Goal: Transaction & Acquisition: Book appointment/travel/reservation

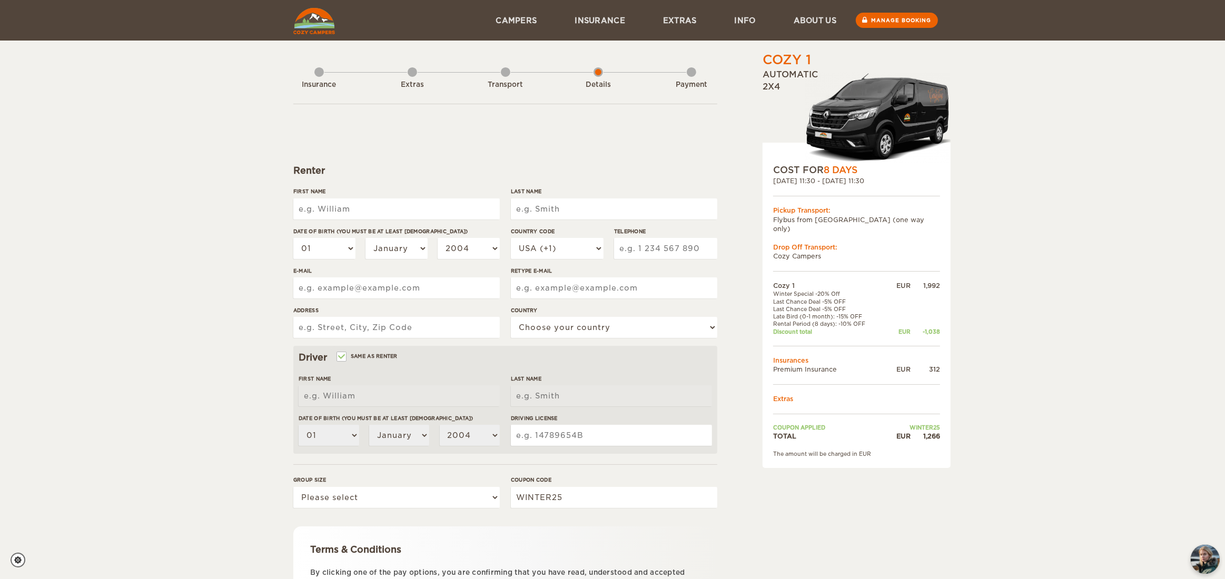
click at [361, 211] on input "First Name" at bounding box center [396, 209] width 206 height 21
type input "Ivonne Tsunyin"
click at [536, 212] on input "Last Name" at bounding box center [614, 209] width 206 height 21
type input "Choy"
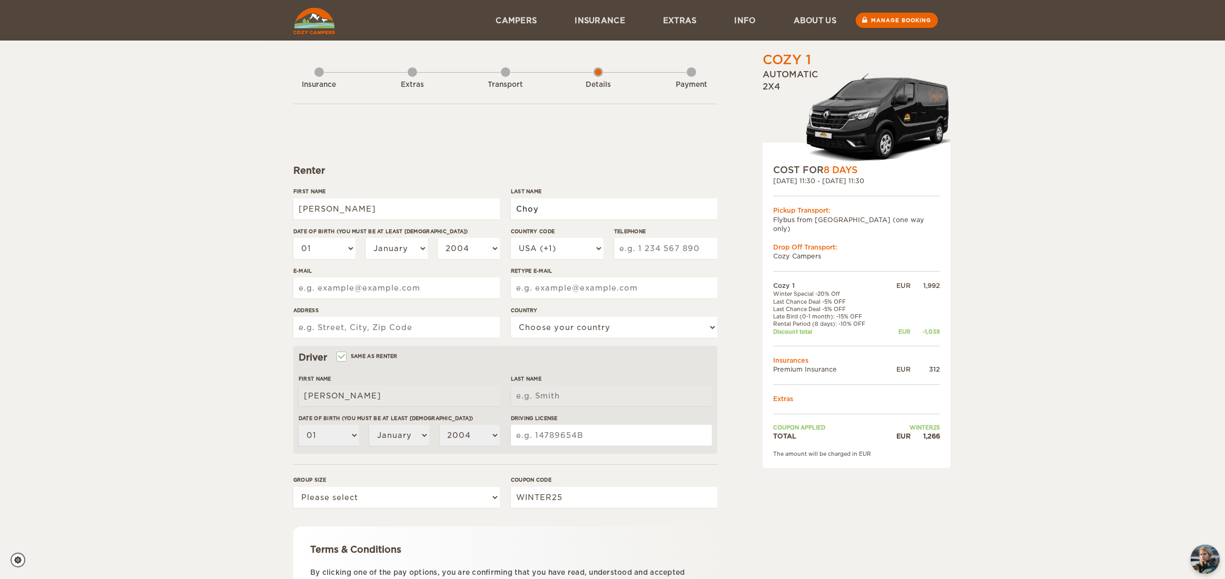
type input "Choy"
click at [353, 250] on select "01 02 03 04 05 06 07 08 09 10 11 12 13 14 15 16 17 18 19 20 21 22 23 24 25 26 2…" at bounding box center [324, 248] width 62 height 21
select select "20"
click at [293, 238] on select "01 02 03 04 05 06 07 08 09 10 11 12 13 14 15 16 17 18 19 20 21 22 23 24 25 26 2…" at bounding box center [324, 248] width 62 height 21
select select "20"
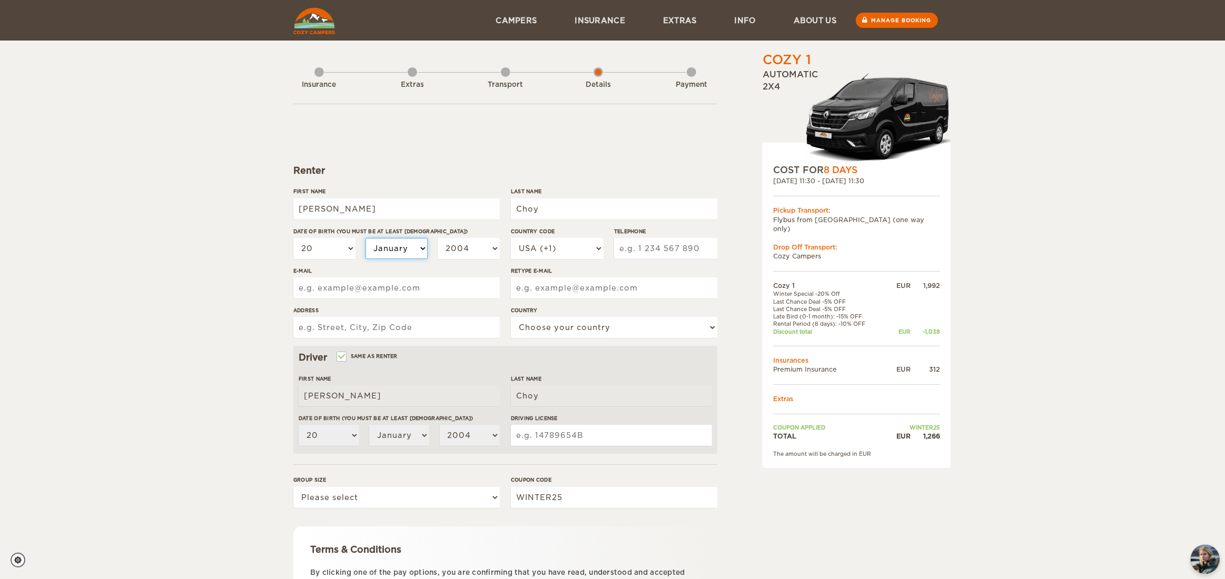
click at [403, 246] on select "January February March April May June July August September October November De…" at bounding box center [396, 248] width 62 height 21
select select "07"
click at [365, 238] on select "January February March April May June July August September October November De…" at bounding box center [396, 248] width 62 height 21
select select "07"
click at [468, 248] on select "2004 2003 2002 2001 2000 1999 1998 1997 1996 1995 1994 1993 1992 1991 1990 1989…" at bounding box center [469, 248] width 62 height 21
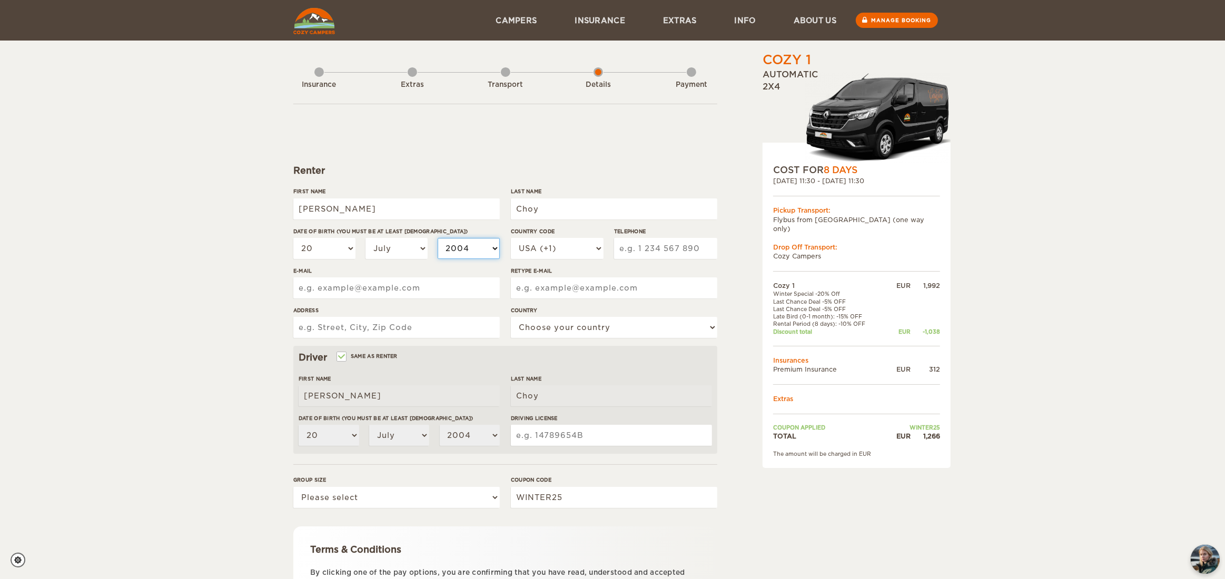
select select "1982"
click at [438, 238] on select "2004 2003 2002 2001 2000 1999 1998 1997 1996 1995 1994 1993 1992 1991 1990 1989…" at bounding box center [469, 248] width 62 height 21
select select "1982"
click at [589, 245] on select "USA (+1) UK (+44) Germany (+49) Algeria (+213) Andorra (+376) Angola (+244) Ang…" at bounding box center [557, 248] width 93 height 21
select select "1"
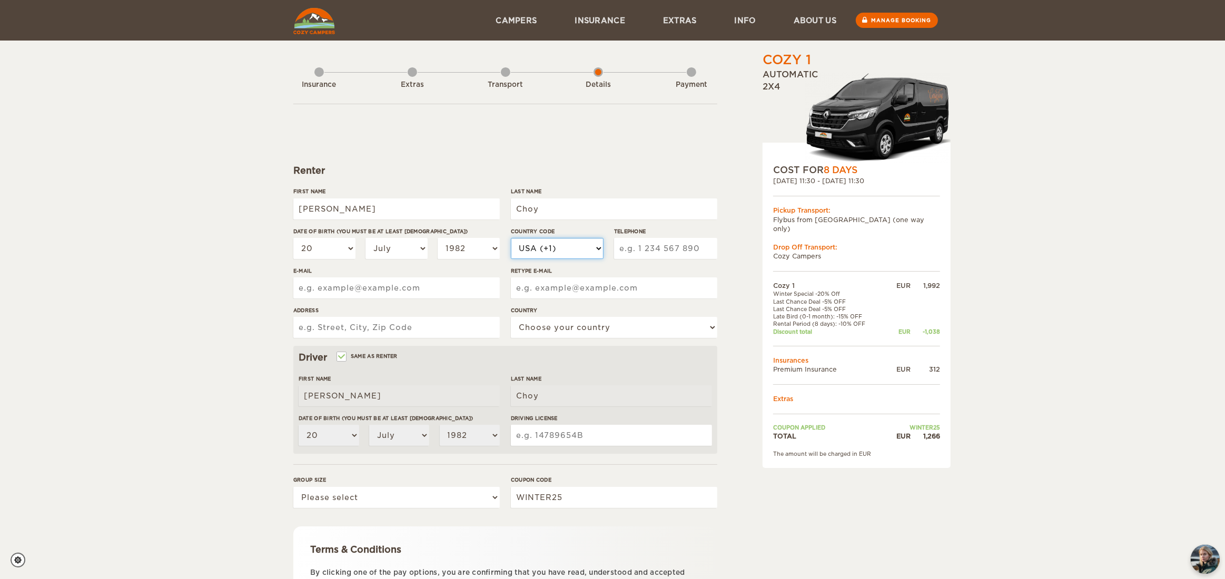
click at [511, 238] on select "USA (+1) UK (+44) Germany (+49) Algeria (+213) Andorra (+376) Angola (+244) Ang…" at bounding box center [557, 248] width 93 height 21
click at [648, 244] on input "Telephone" at bounding box center [665, 248] width 103 height 21
type input "7788366452"
click at [424, 296] on input "E-mail" at bounding box center [396, 288] width 206 height 21
type input "bongyc2@hotmail.com"
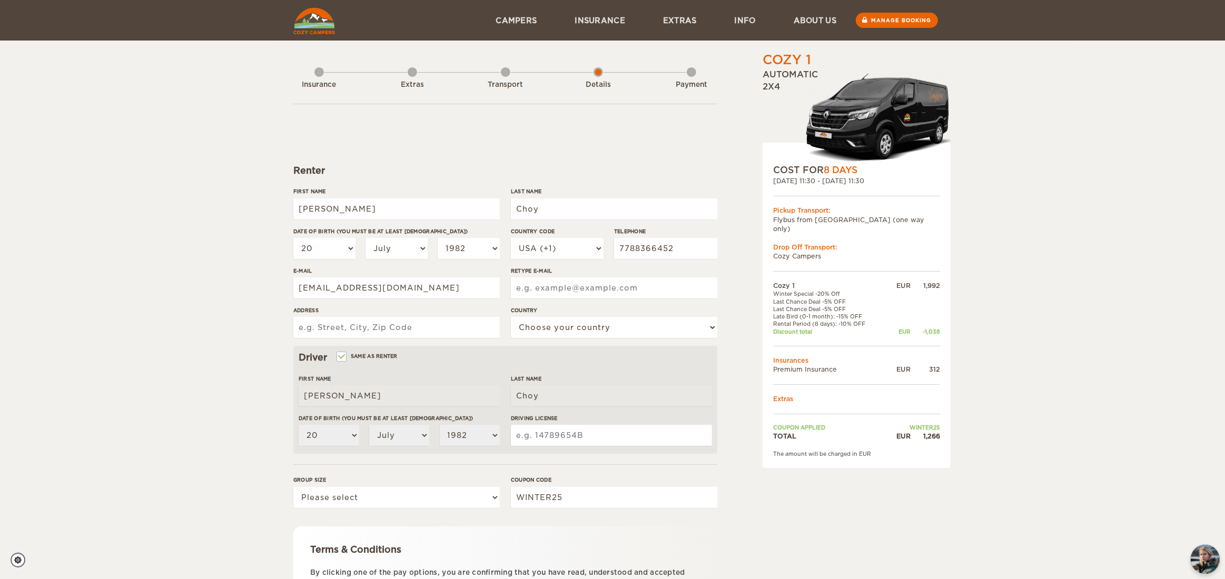
click at [531, 286] on input "Retype E-mail" at bounding box center [614, 288] width 206 height 21
type input "bongyc2@hotmail.com"
click at [469, 331] on input "Address" at bounding box center [396, 327] width 206 height 21
type input "7097 208A Street"
click at [541, 320] on select "Choose your country United States United Kingdom Germany Afghanistan Albania Al…" at bounding box center [614, 327] width 206 height 21
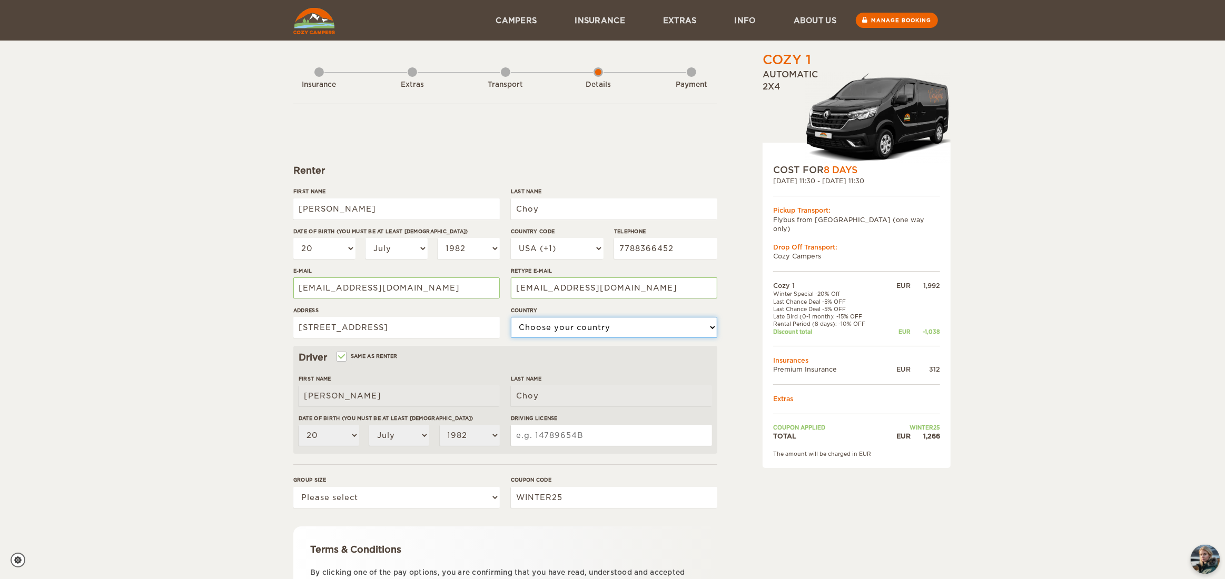
select select "38"
click at [511, 317] on select "Choose your country United States United Kingdom Germany Afghanistan Albania Al…" at bounding box center [614, 327] width 206 height 21
click at [242, 397] on div "Cozy 1 Expand Collapse Total 1,266 EUR Automatic 2x4 COST FOR 8 Days 27. Sep 20…" at bounding box center [612, 342] width 1225 height 685
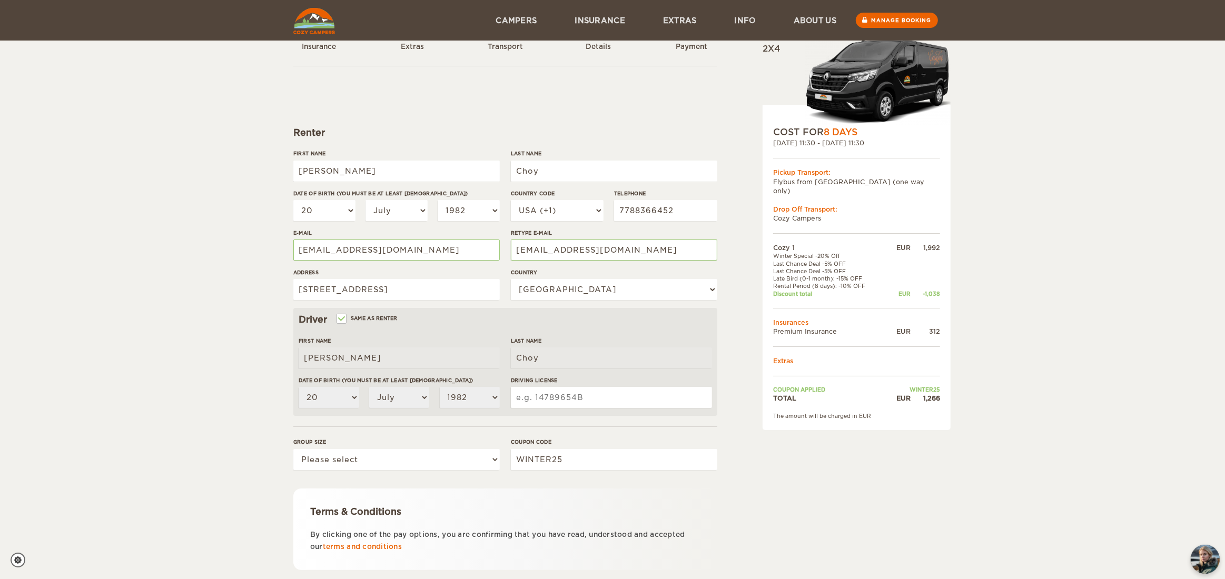
scroll to position [53, 0]
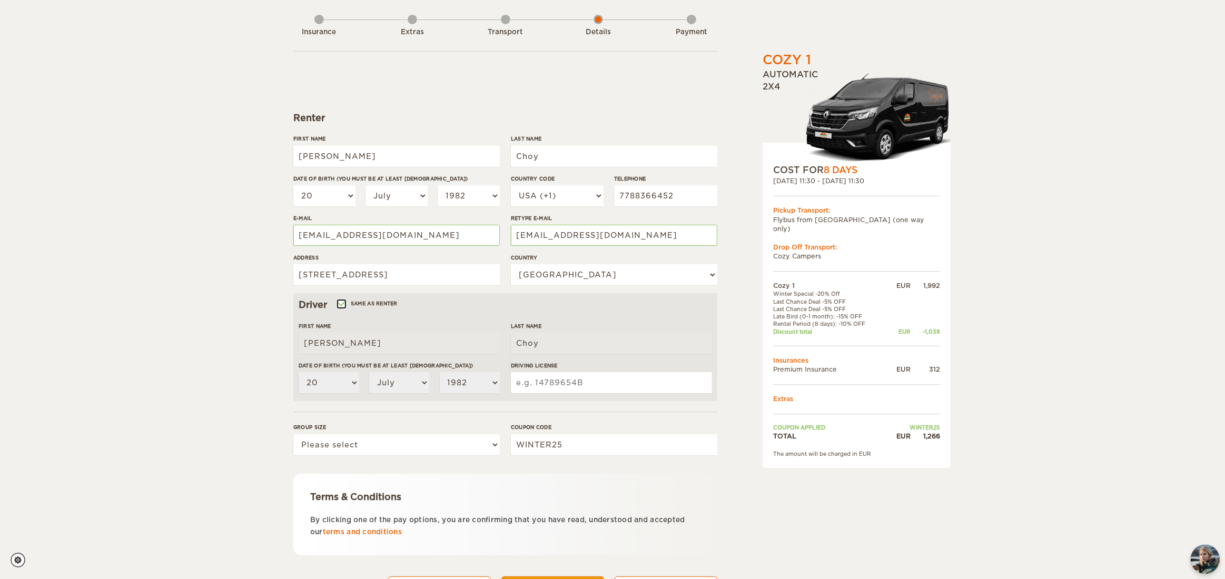
click at [340, 303] on input "Same as renter" at bounding box center [341, 305] width 7 height 7
checkbox input "false"
select select
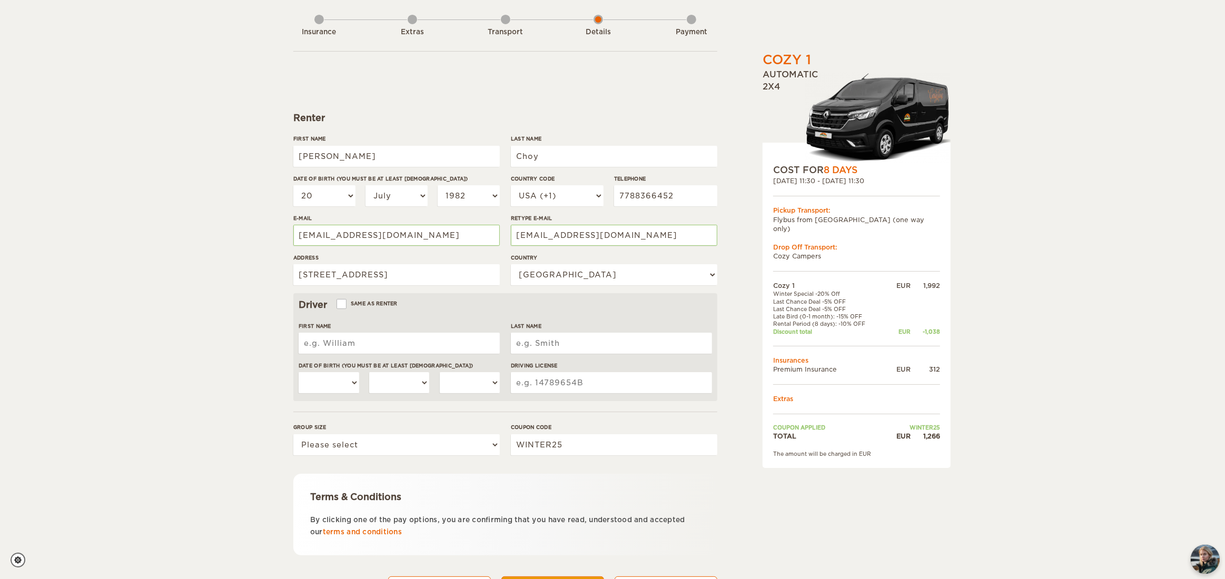
click at [344, 345] on input "First Name" at bounding box center [399, 343] width 201 height 21
type input "Yee Cheng"
click at [528, 345] on input "Last Name" at bounding box center [611, 343] width 201 height 21
type input "Lim"
click at [342, 386] on select "01 02 03 04 05 06 07 08 09 10 11 12 13 14 15 16 17 18 19 20 21 22 23 24 25 26 2…" at bounding box center [329, 382] width 61 height 21
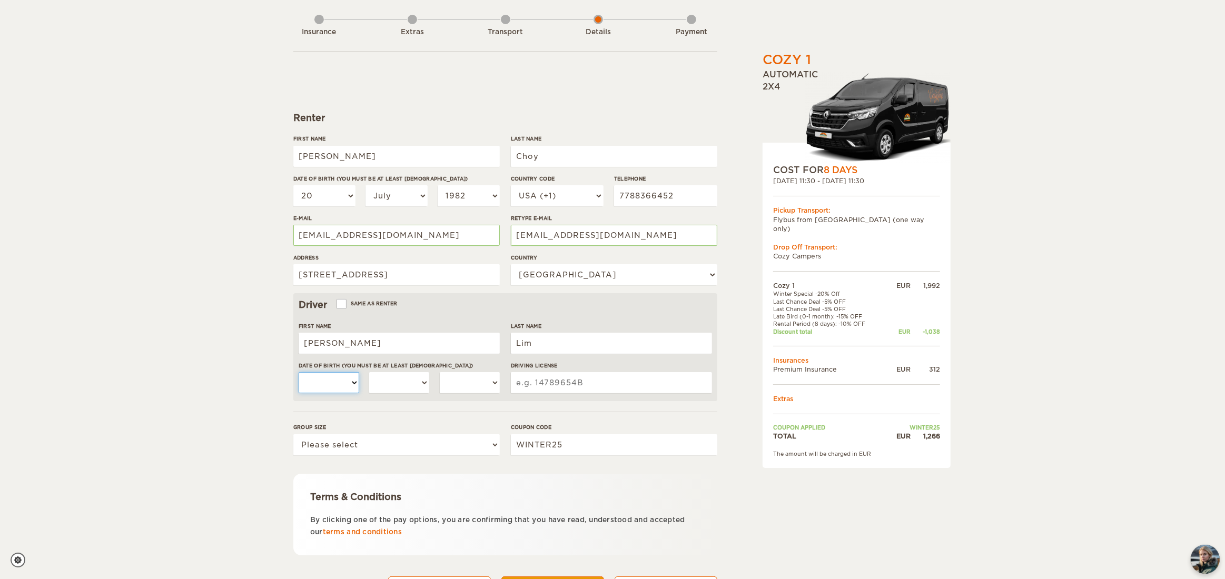
select select "13"
click at [299, 372] on select "01 02 03 04 05 06 07 08 09 10 11 12 13 14 15 16 17 18 19 20 21 22 23 24 25 26 2…" at bounding box center [329, 382] width 61 height 21
click at [416, 386] on select "January February March April May June July August September October November De…" at bounding box center [399, 382] width 61 height 21
select select "03"
click at [369, 372] on select "January February March April May June July August September October November De…" at bounding box center [399, 382] width 61 height 21
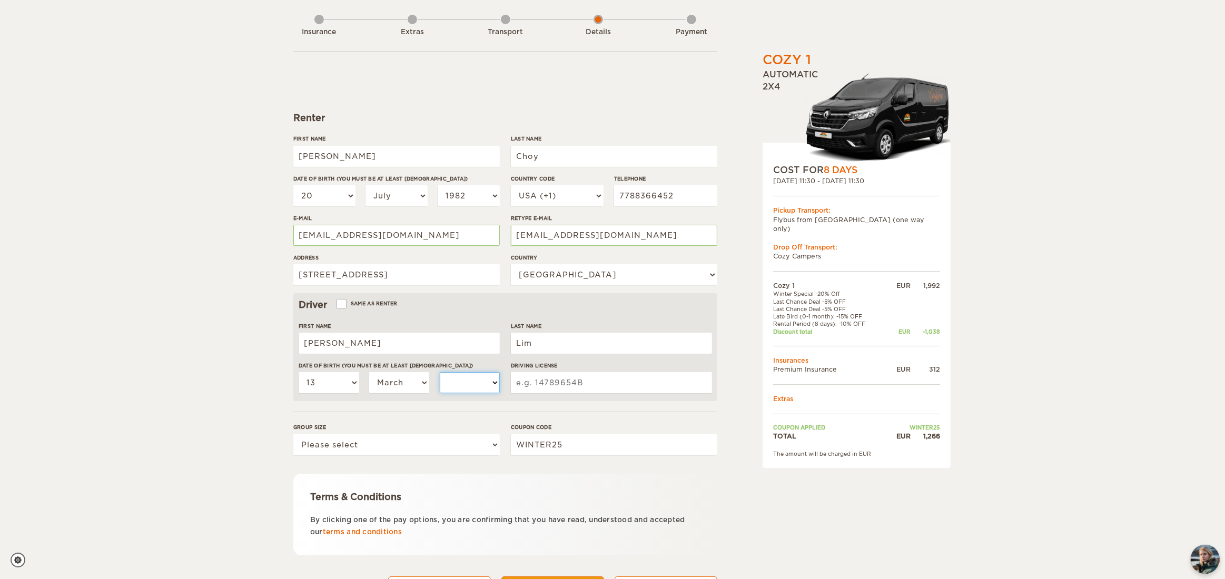
click at [457, 385] on select "2004 2003 2002 2001 2000 1999 1998 1997 1996 1995 1994 1993 1992 1991 1990 1989…" at bounding box center [470, 382] width 61 height 21
select select "1982"
click at [440, 372] on select "2004 2003 2002 2001 2000 1999 1998 1997 1996 1995 1994 1993 1992 1991 1990 1989…" at bounding box center [470, 382] width 61 height 21
click at [533, 382] on input "Driving License" at bounding box center [611, 382] width 201 height 21
type input "8120910"
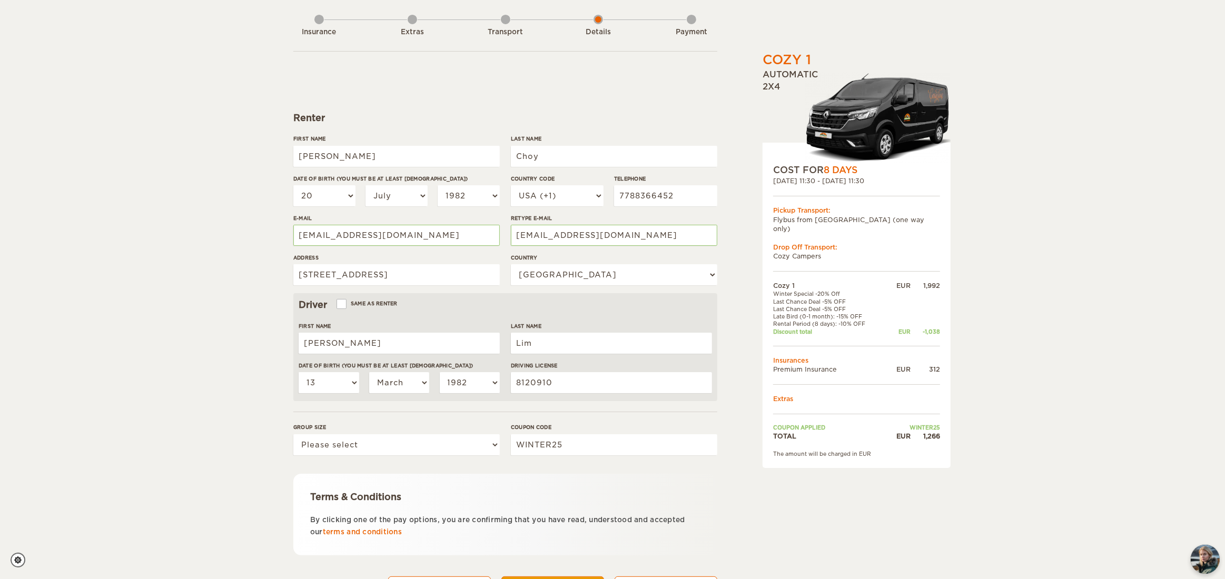
drag, startPoint x: 252, startPoint y: 448, endPoint x: 276, endPoint y: 444, distance: 24.5
click at [253, 448] on div "Cozy 1 Expand Collapse Total 1,266 EUR Automatic 2x4 COST FOR 8 Days 27. Sep 20…" at bounding box center [612, 289] width 1225 height 685
click at [339, 438] on select "Please select 1 2" at bounding box center [396, 444] width 206 height 21
select select "2"
click at [293, 434] on select "Please select 1 2" at bounding box center [396, 444] width 206 height 21
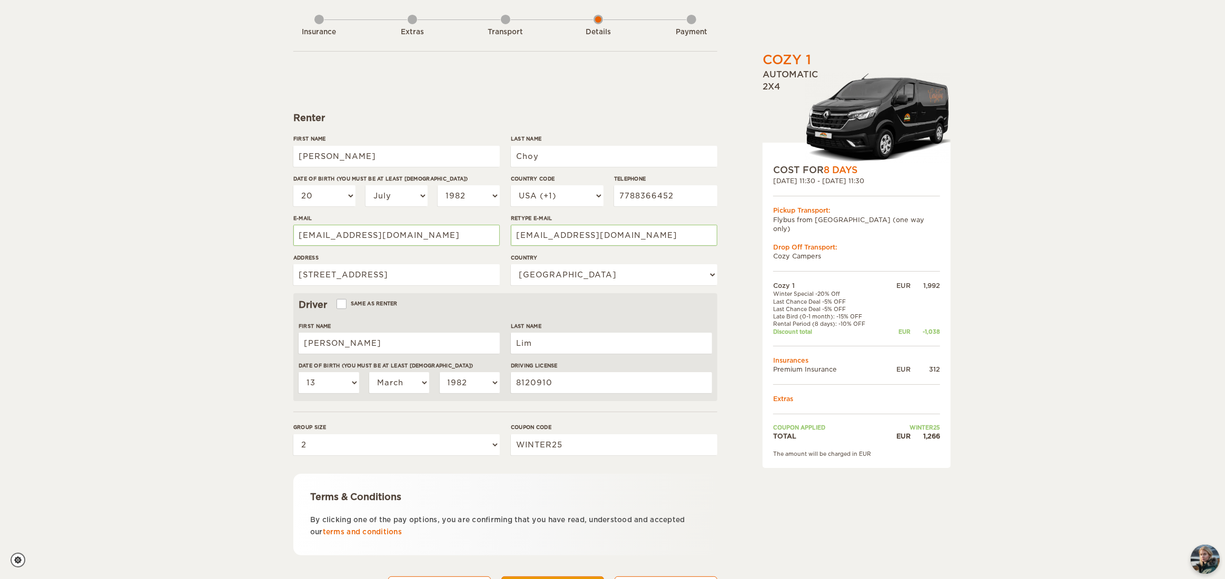
drag, startPoint x: 256, startPoint y: 471, endPoint x: 260, endPoint y: 464, distance: 7.8
click at [256, 471] on div "Cozy 1 Expand Collapse Total 1,266 EUR Automatic 2x4 COST FOR 8 Days 27. Sep 20…" at bounding box center [612, 289] width 1225 height 685
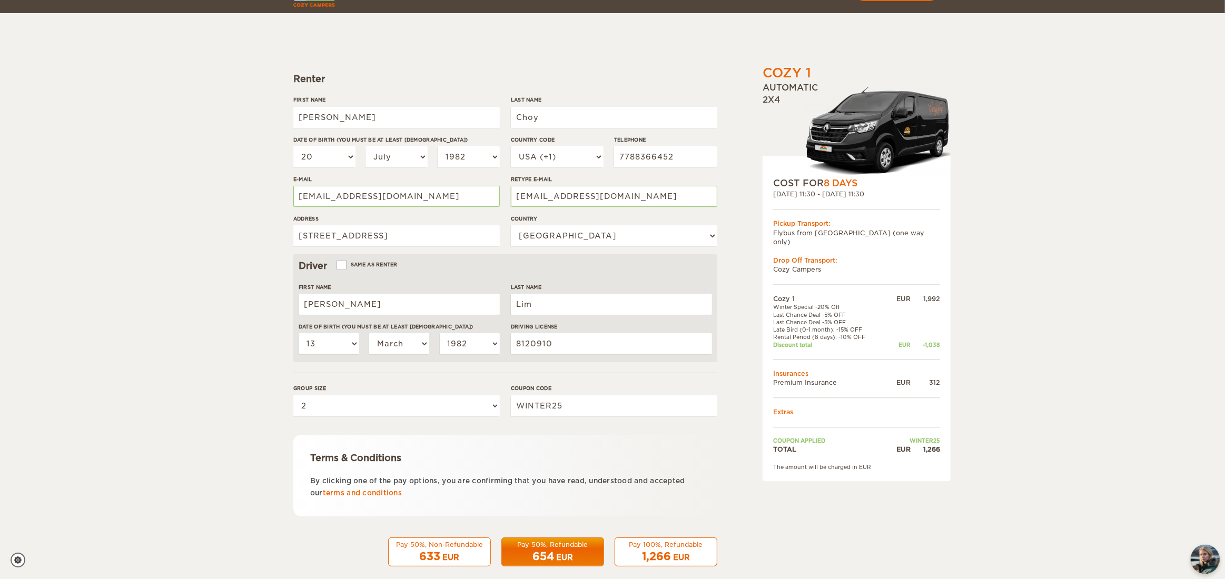
scroll to position [105, 0]
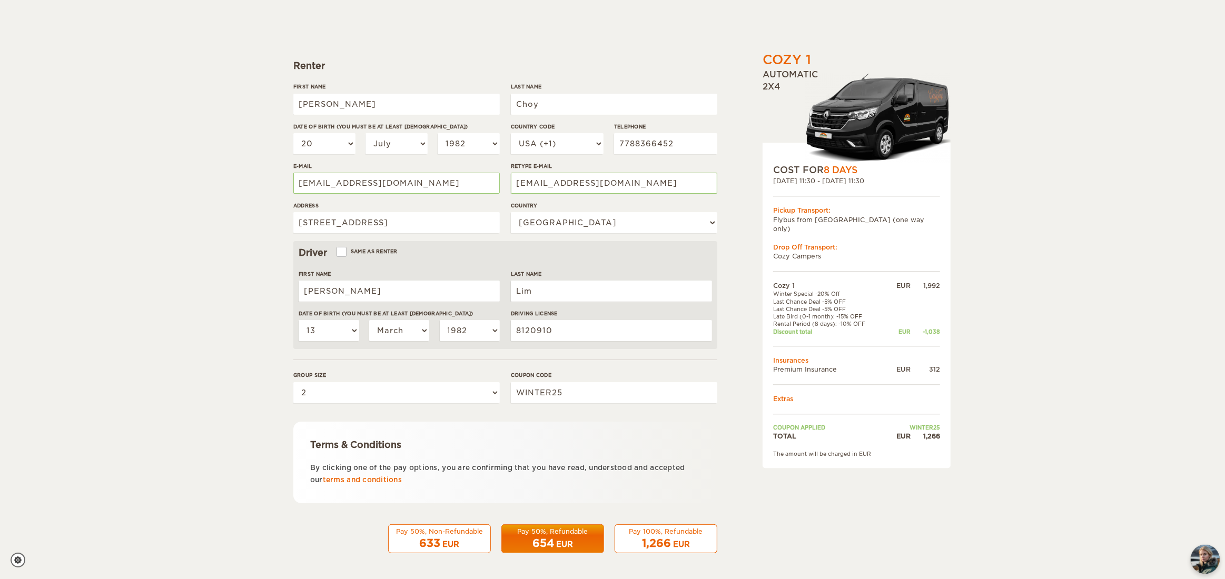
click at [667, 534] on div "Pay 100%, Refundable" at bounding box center [665, 531] width 89 height 9
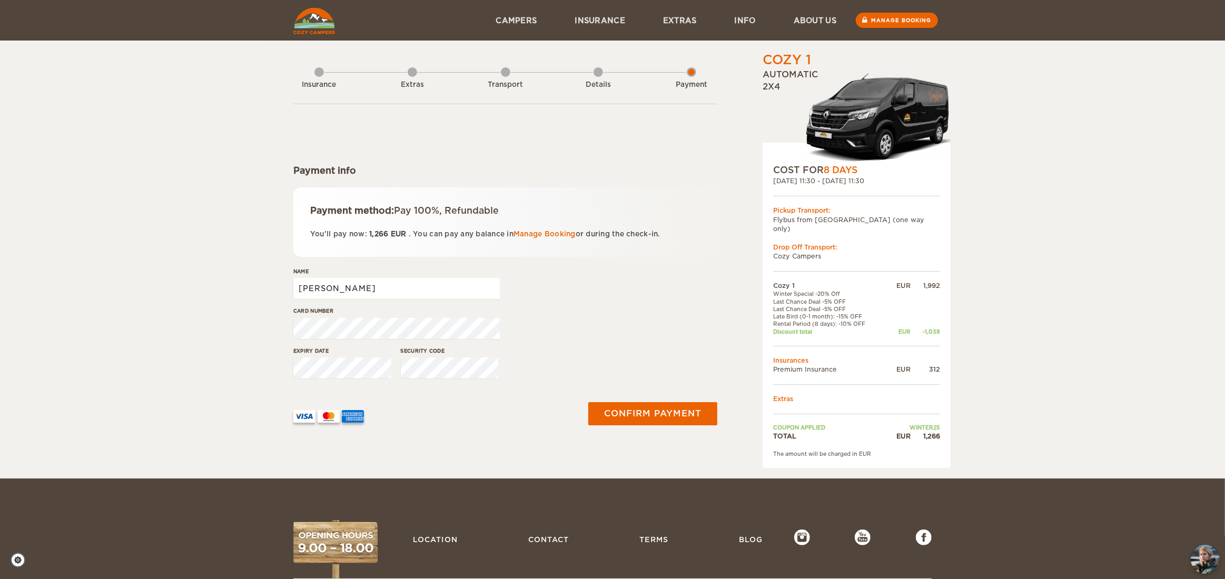
click at [403, 292] on input "[PERSON_NAME]" at bounding box center [396, 288] width 206 height 21
type input "Ivonne Tsunyin Choy"
click at [667, 414] on button "Confirm payment" at bounding box center [652, 414] width 133 height 24
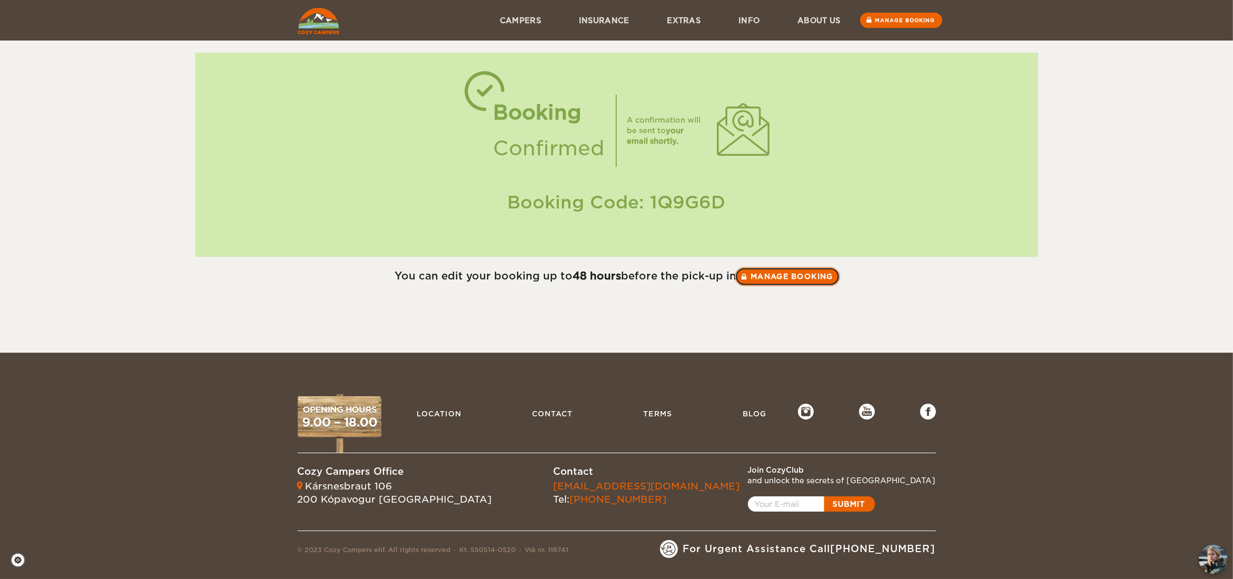
click at [768, 278] on link "Manage booking" at bounding box center [787, 276] width 105 height 19
